Goal: Task Accomplishment & Management: Manage account settings

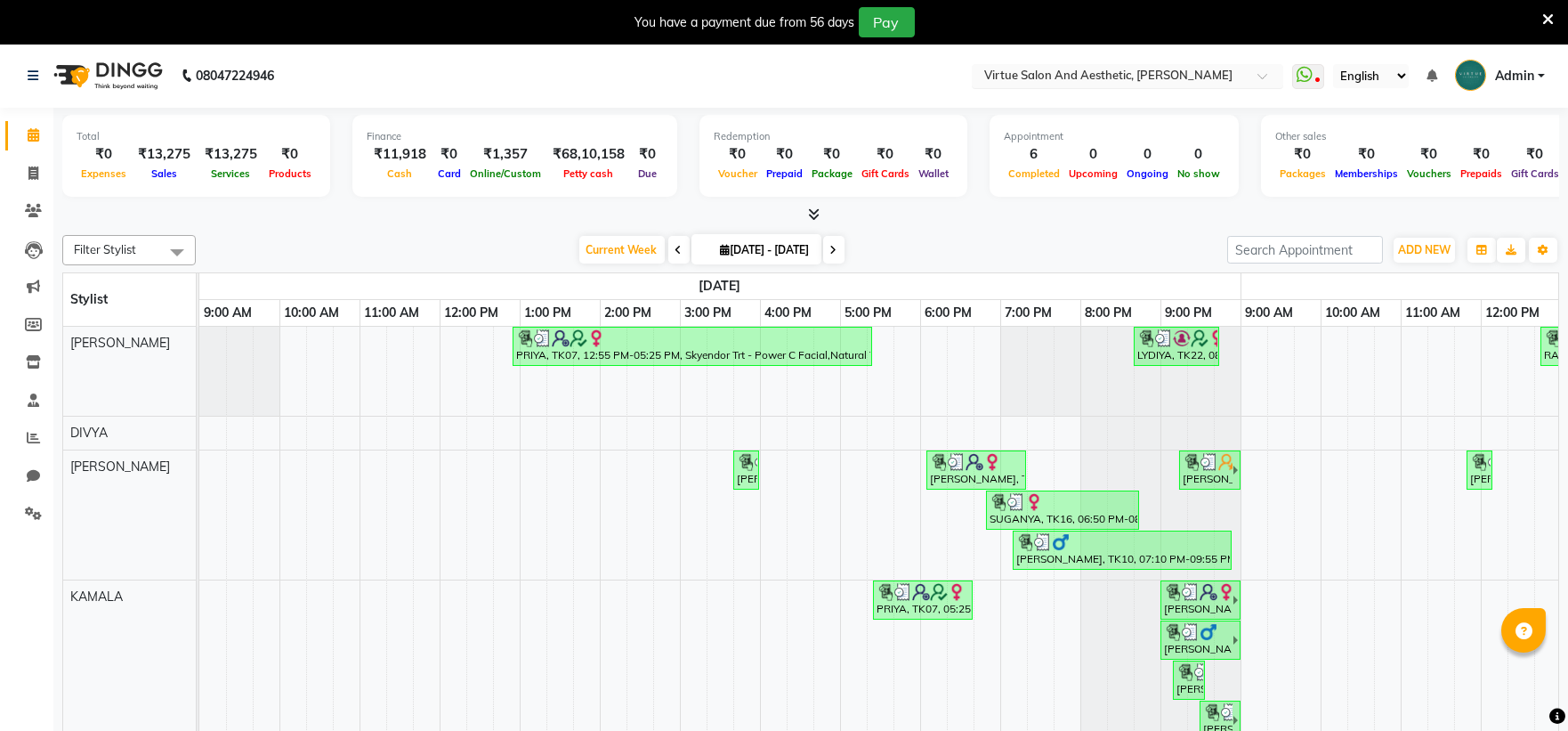
click at [1074, 72] on input "text" at bounding box center [1110, 78] width 258 height 18
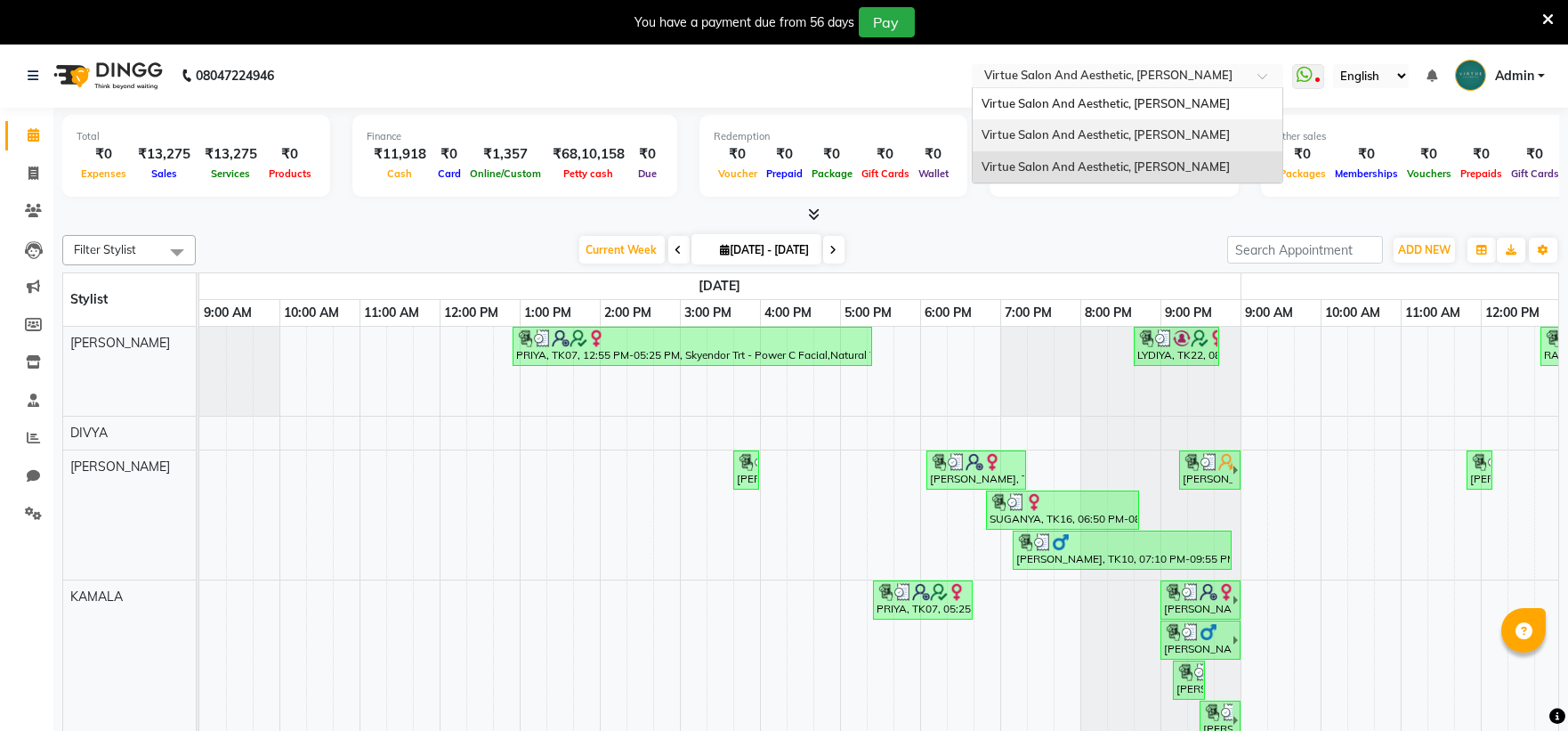
click at [1104, 139] on span "Virtue Salon And Aesthetic, [PERSON_NAME]" at bounding box center [1105, 134] width 248 height 14
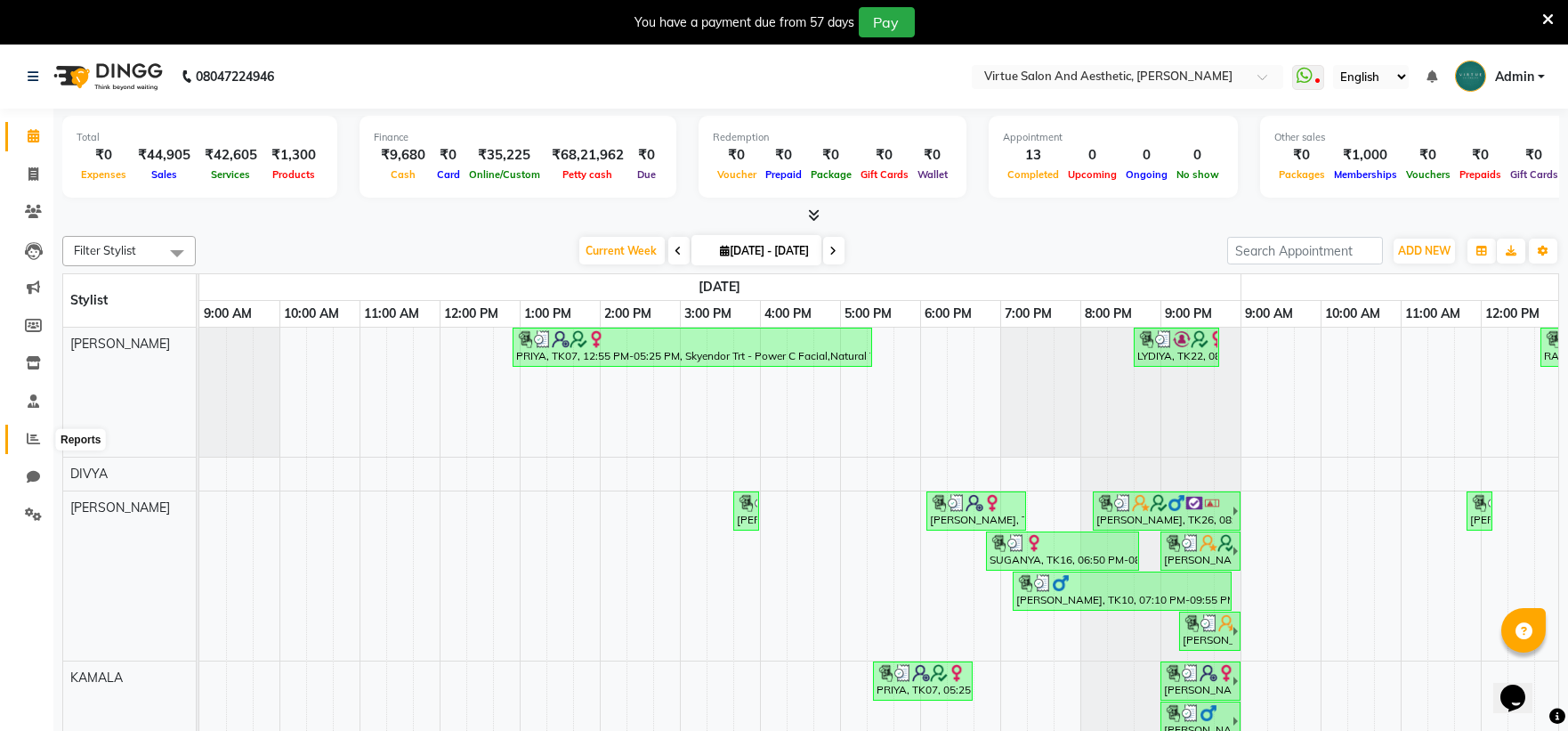
click at [36, 435] on icon at bounding box center [33, 438] width 13 height 13
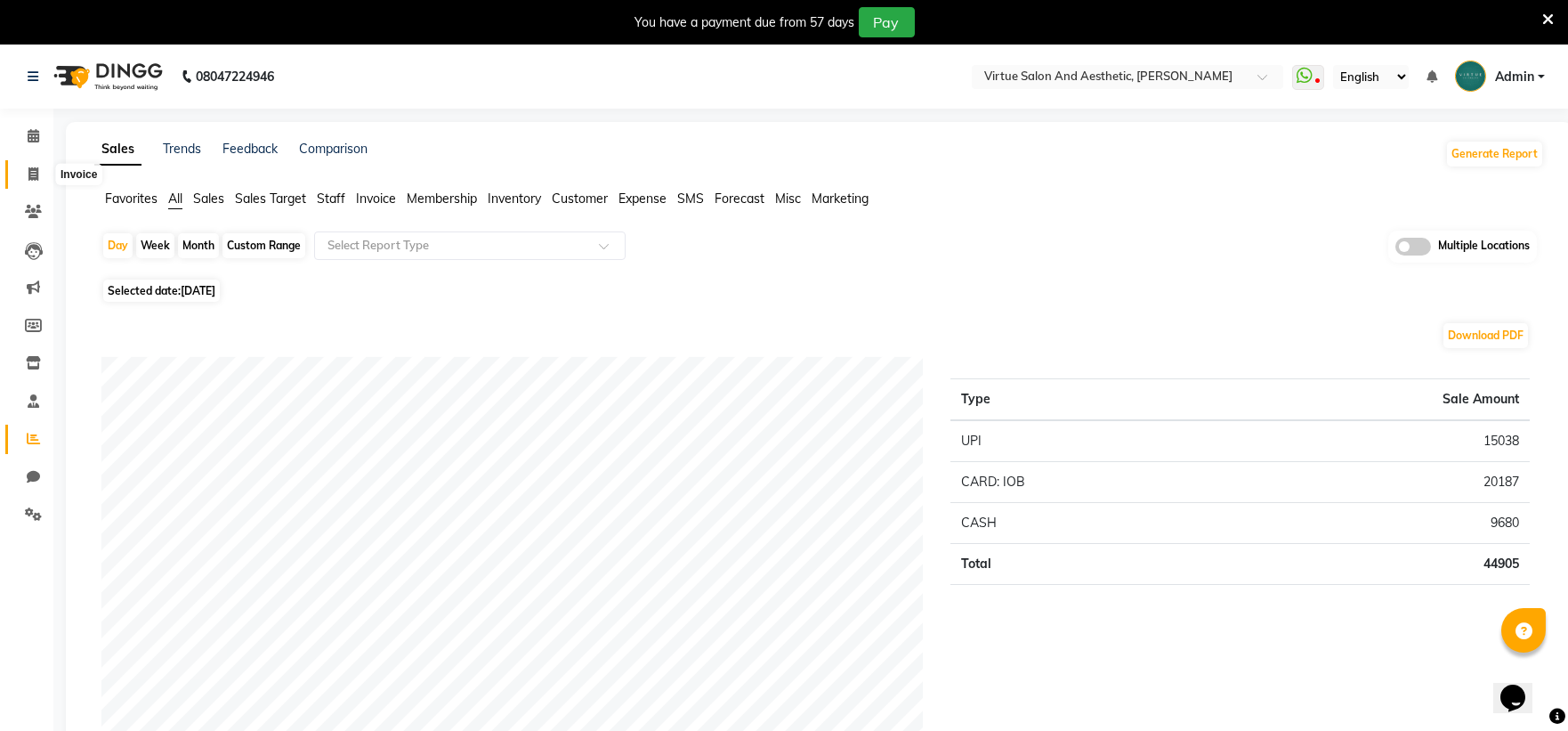
click at [29, 171] on icon at bounding box center [33, 174] width 10 height 13
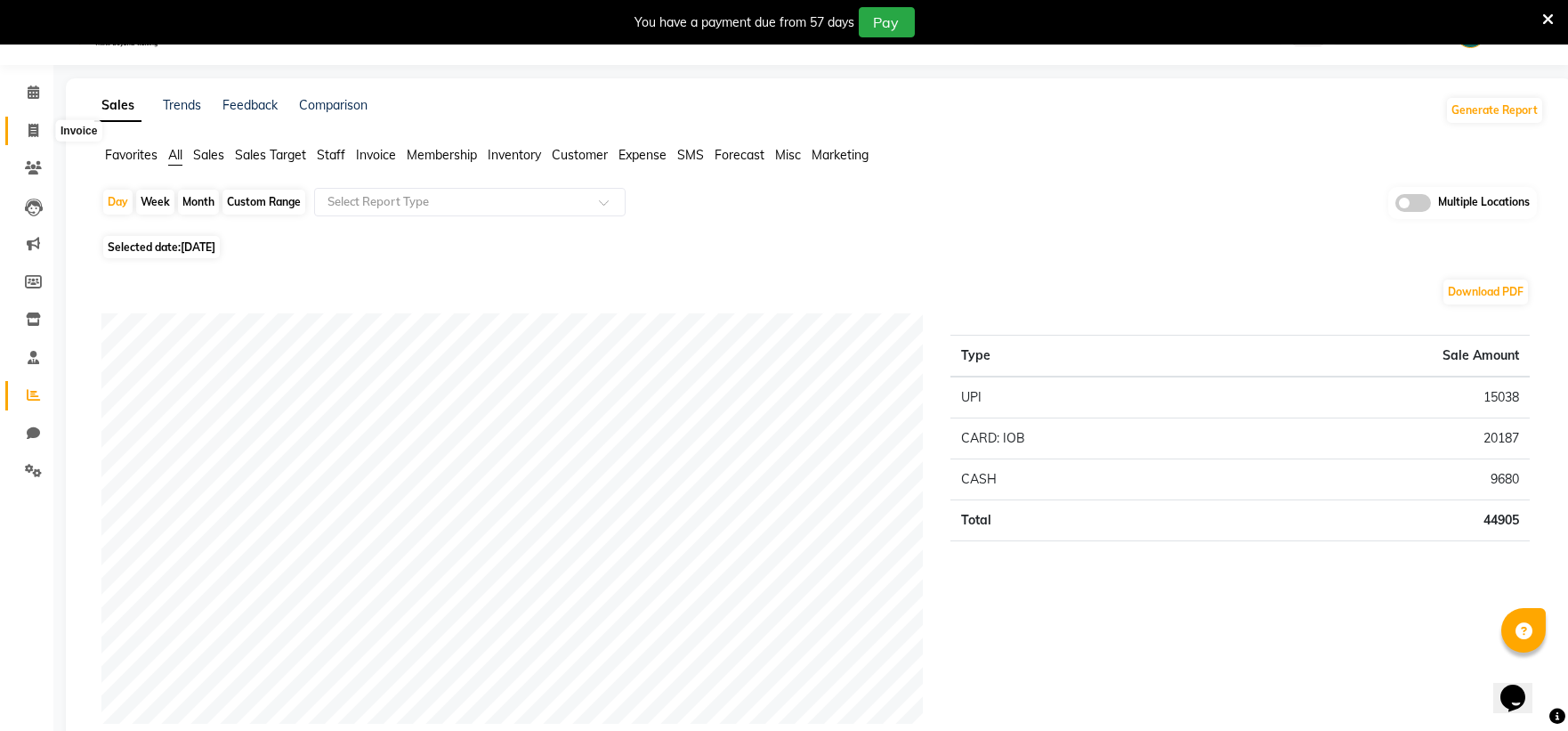
select select "service"
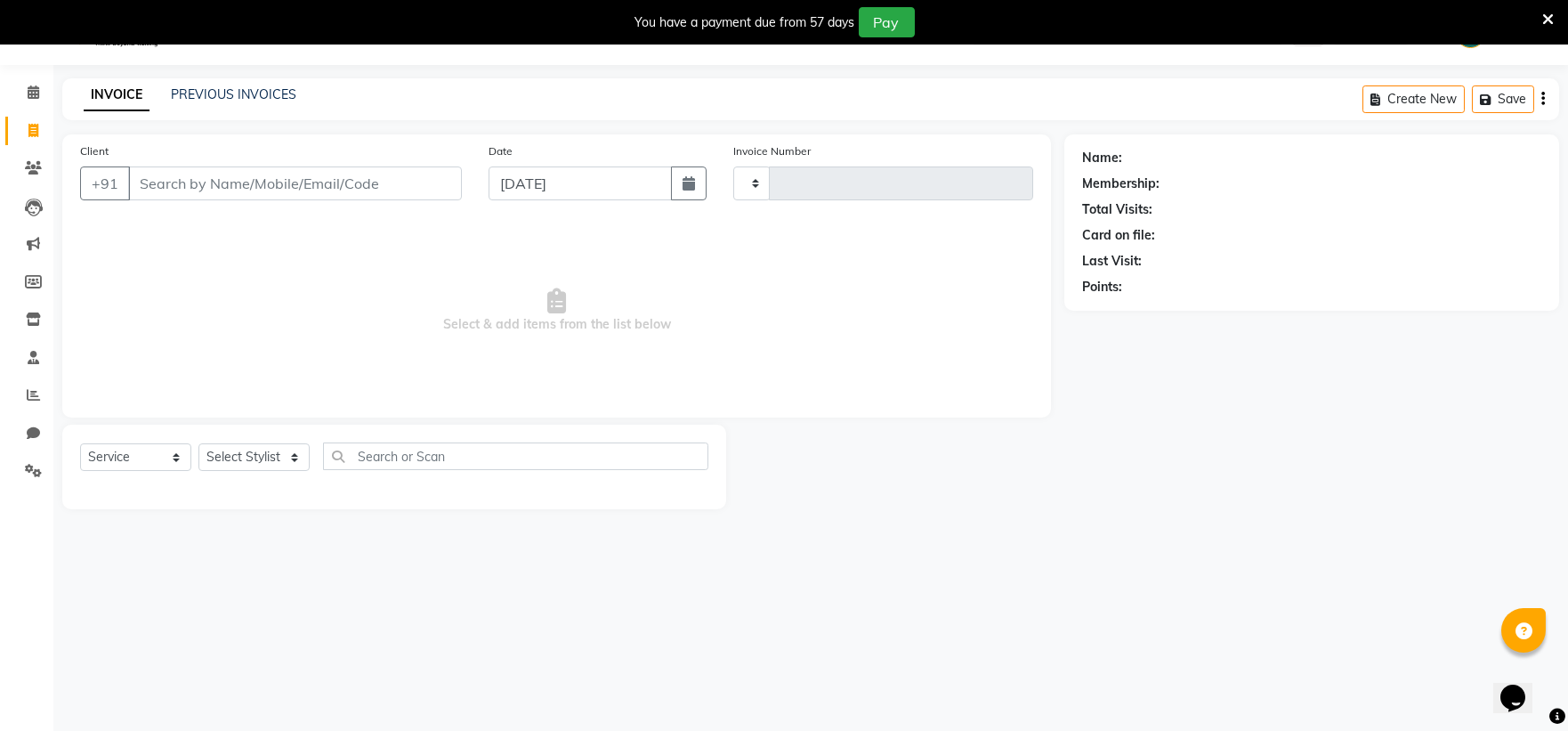
type input "3456"
select select "4466"
click at [257, 90] on link "PREVIOUS INVOICES" at bounding box center [234, 94] width 125 height 16
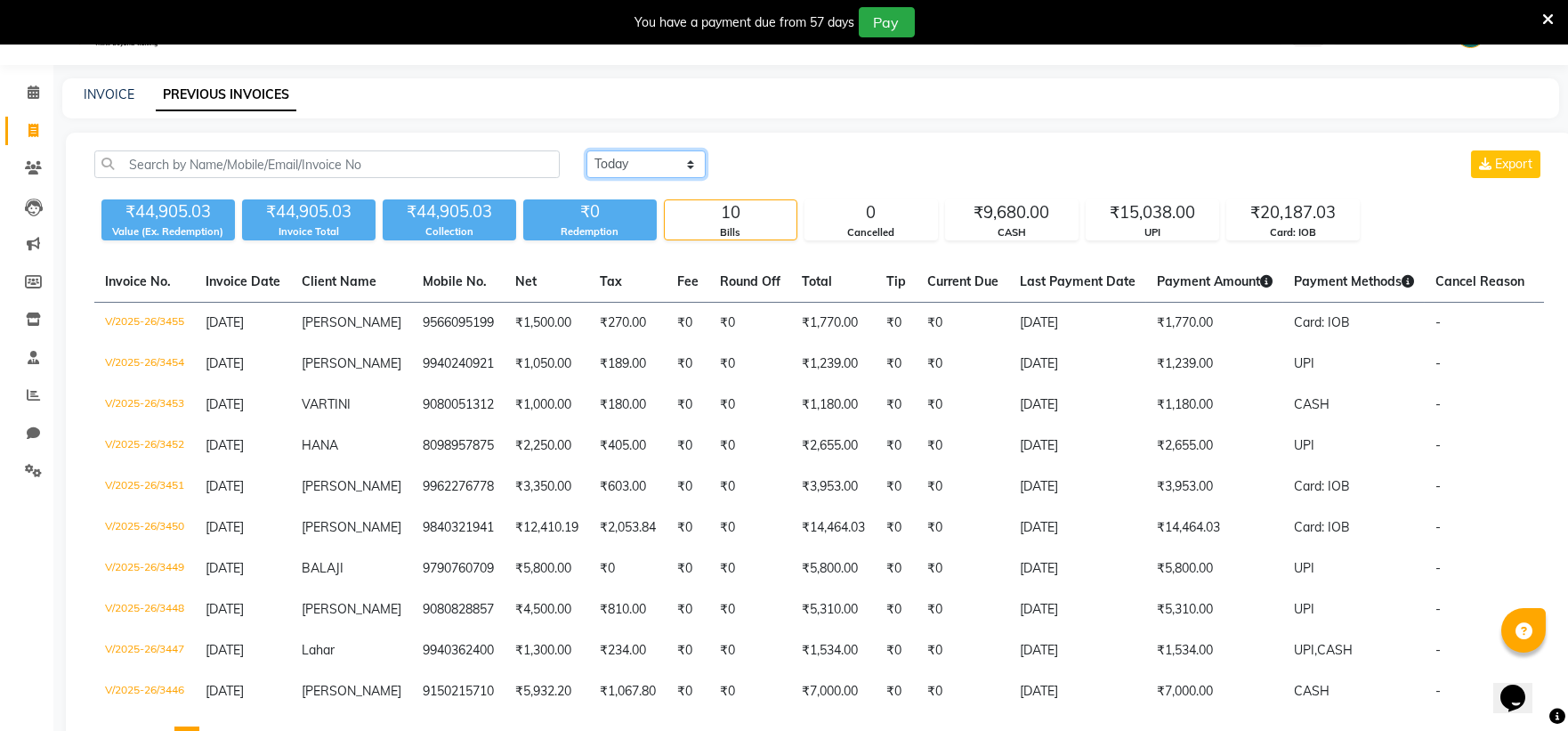
click at [623, 164] on select "[DATE] [DATE] Custom Range" at bounding box center [645, 164] width 119 height 28
select select "range"
click at [586, 150] on select "[DATE] [DATE] Custom Range" at bounding box center [645, 164] width 119 height 28
click at [821, 165] on input "[DATE]" at bounding box center [791, 165] width 124 height 25
select select "9"
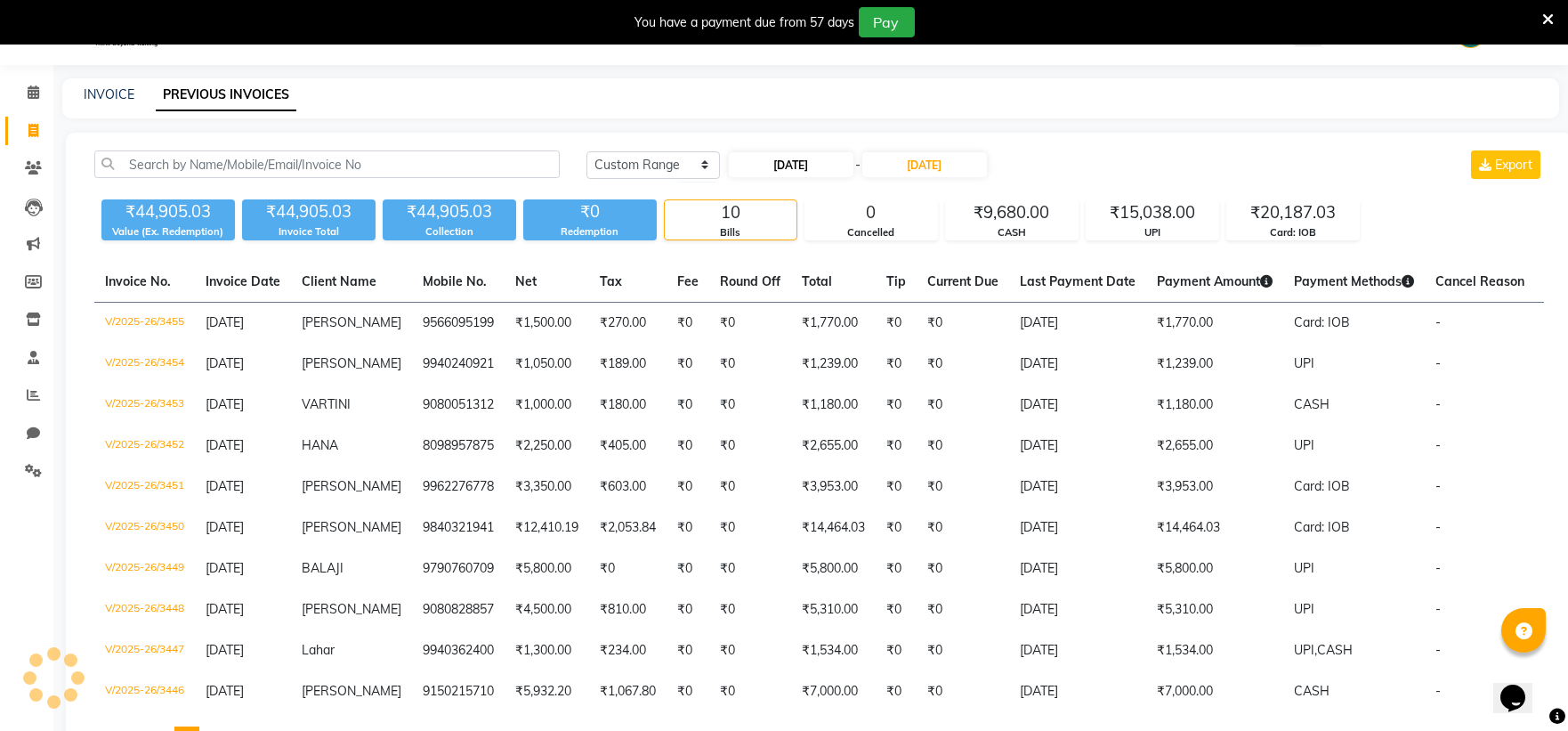
select select "2025"
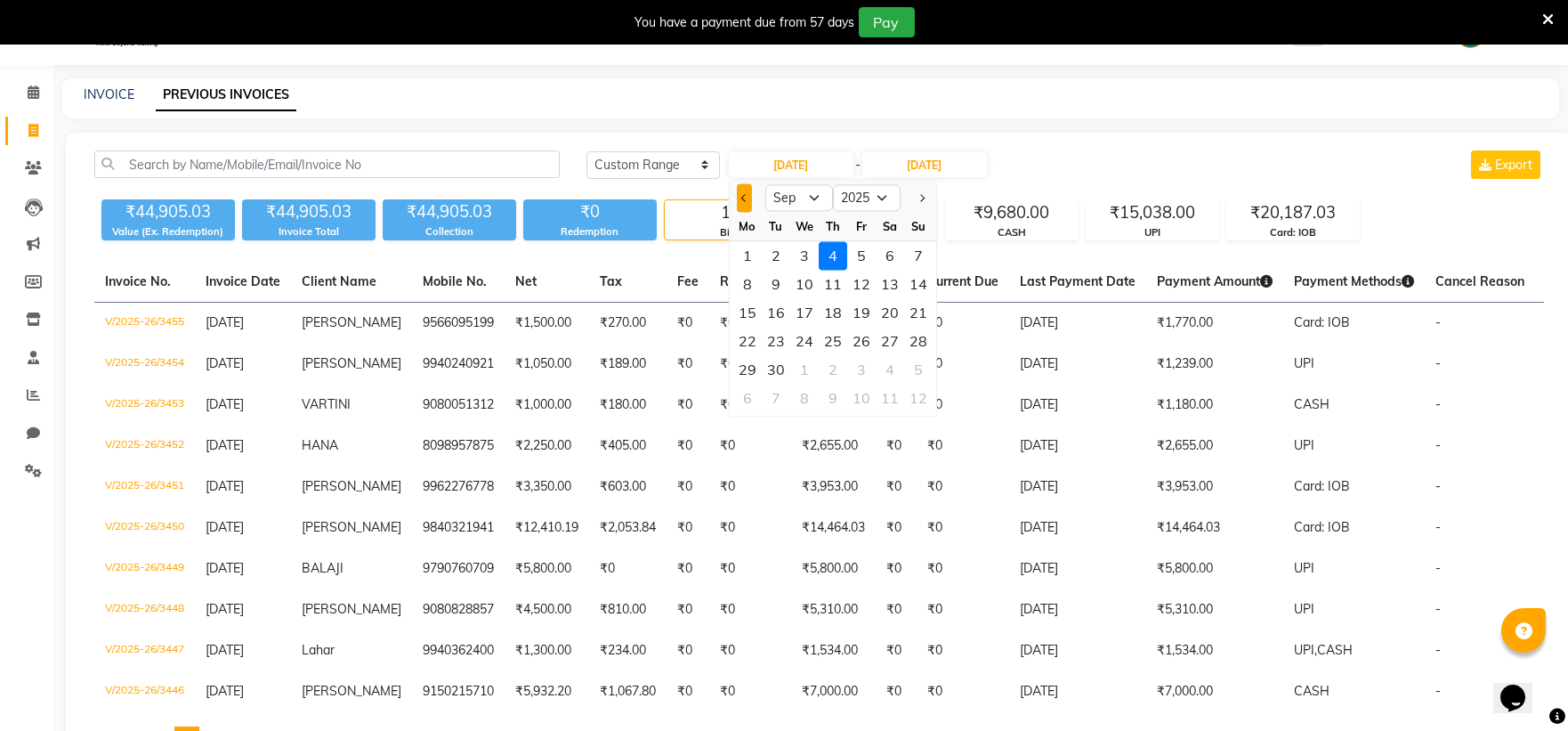
click at [737, 192] on button "Previous month" at bounding box center [744, 198] width 15 height 29
select select "8"
click at [838, 279] on div "7" at bounding box center [833, 284] width 29 height 29
type input "[DATE]"
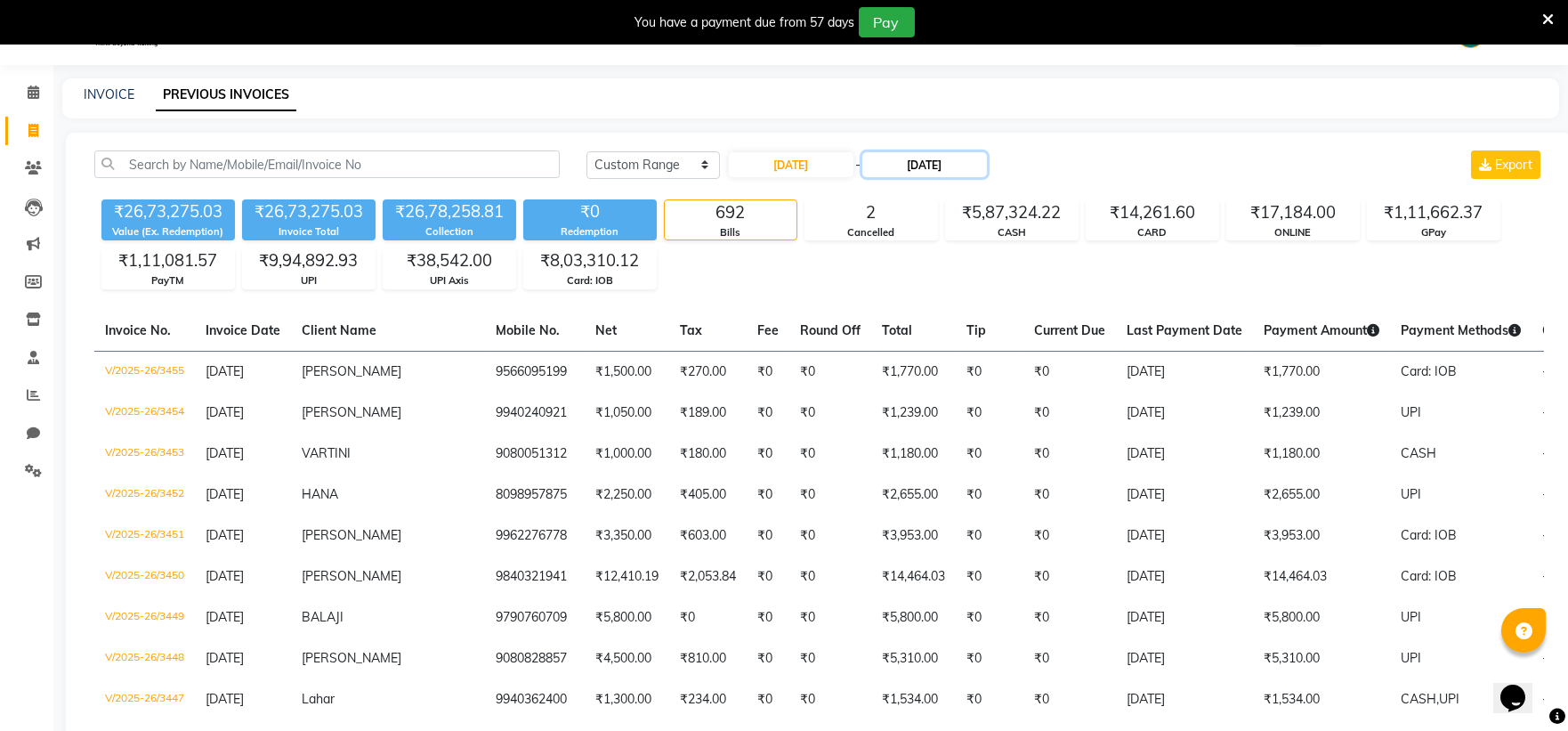
click at [930, 164] on input "[DATE]" at bounding box center [925, 165] width 124 height 25
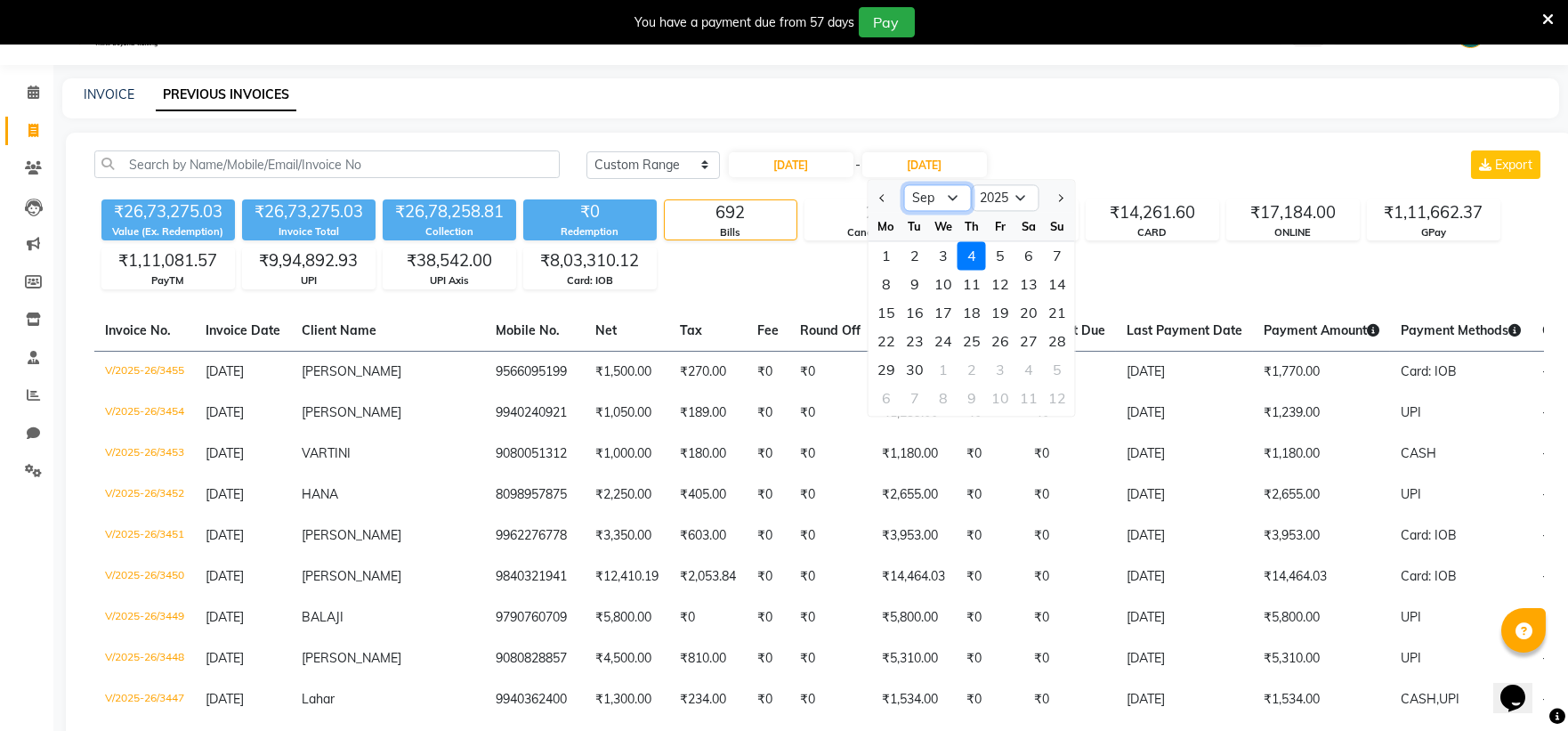
click at [955, 192] on select "Aug Sep Oct Nov Dec" at bounding box center [938, 199] width 68 height 27
select select "8"
click at [904, 185] on select "Aug Sep Oct Nov Dec" at bounding box center [938, 199] width 68 height 27
click at [975, 280] on div "7" at bounding box center [972, 284] width 29 height 29
type input "[DATE]"
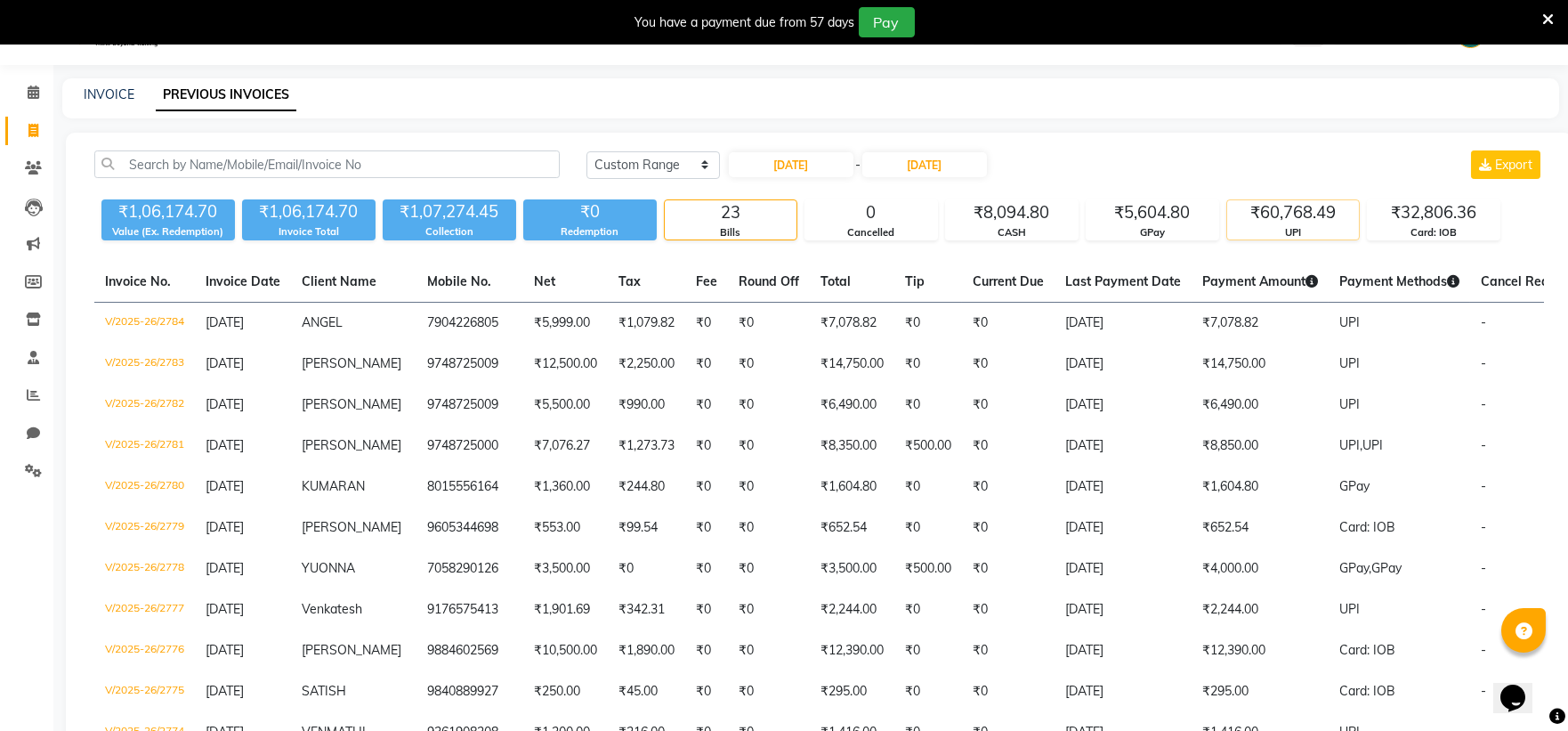
click at [1283, 208] on div "₹60,768.49" at bounding box center [1293, 213] width 132 height 25
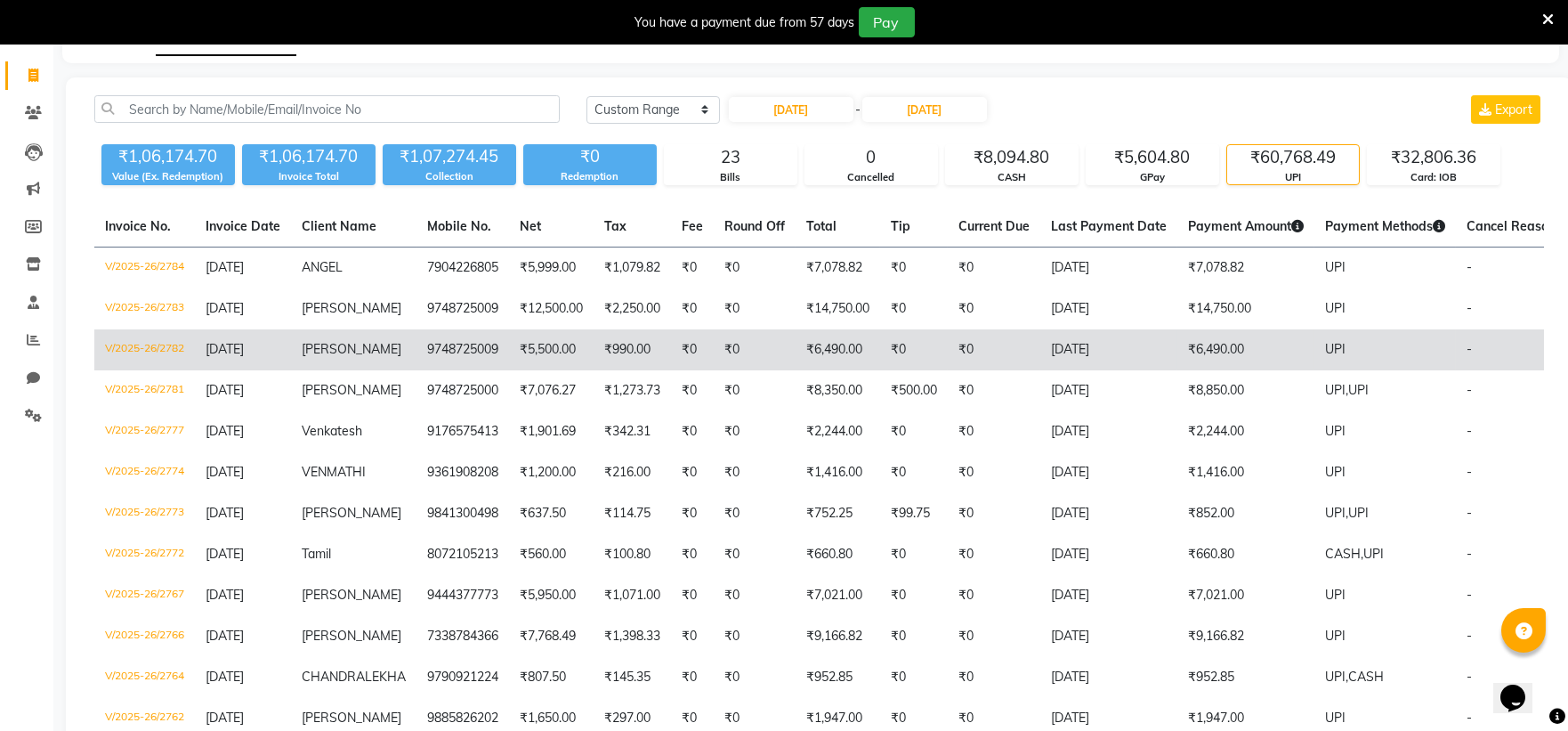
scroll to position [143, 0]
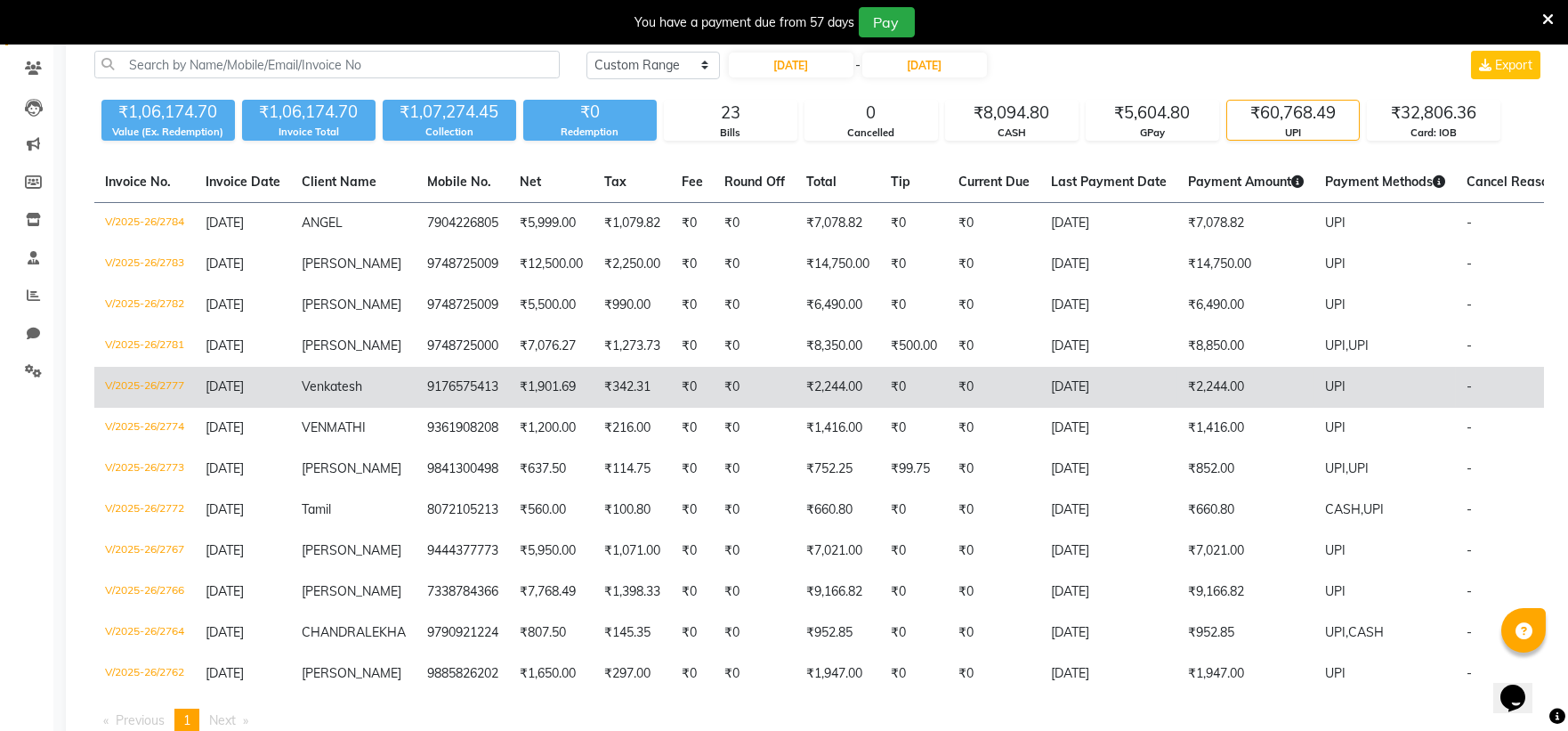
click at [127, 382] on td "V/2025-26/2777" at bounding box center [144, 387] width 100 height 41
